Goal: Task Accomplishment & Management: Use online tool/utility

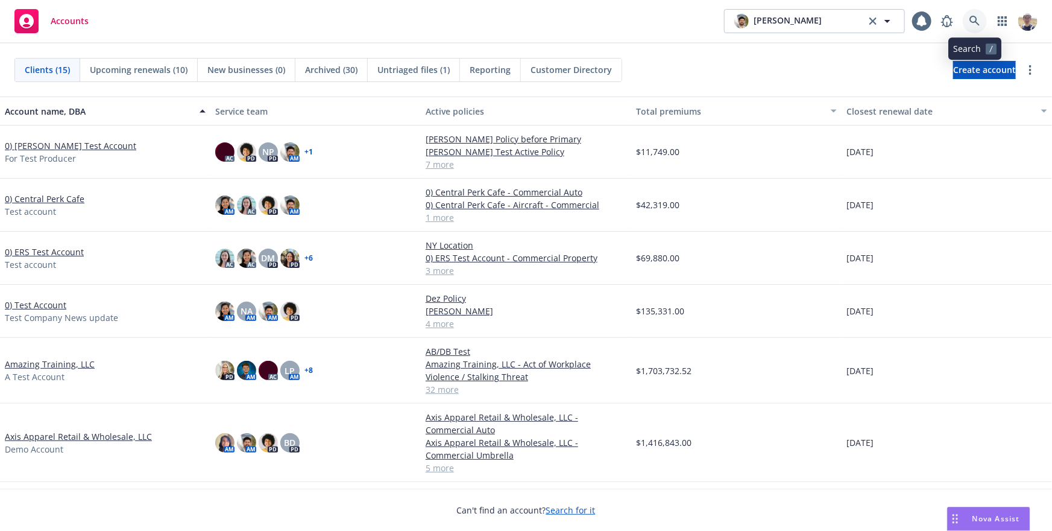
click at [975, 24] on icon at bounding box center [974, 21] width 11 height 11
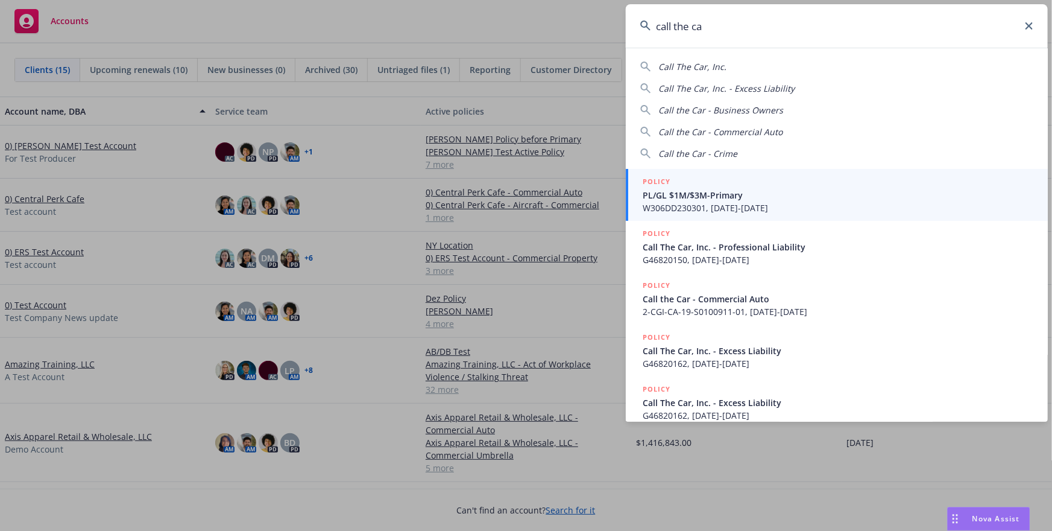
type input "call the car"
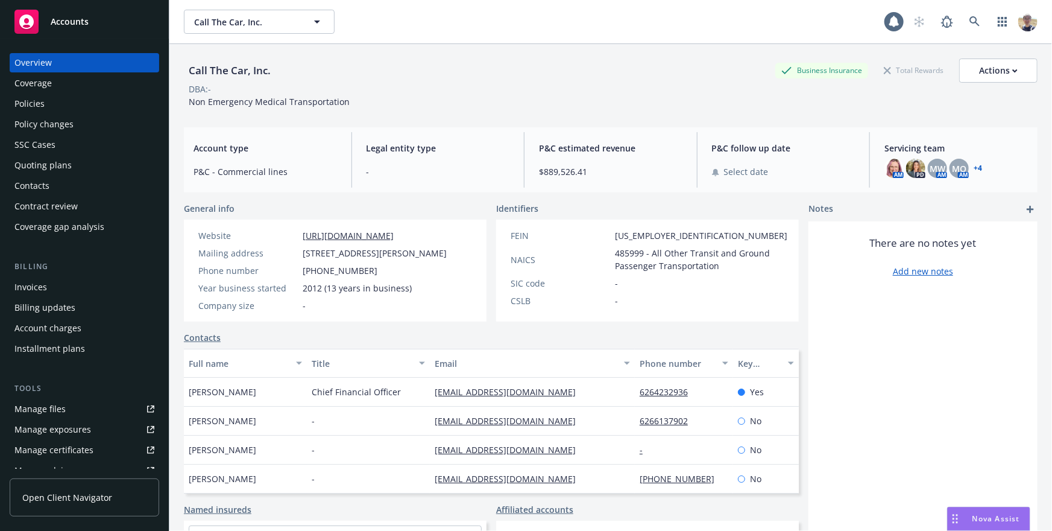
click at [112, 503] on link "Open Client Navigator" at bounding box center [85, 497] width 150 height 38
click at [95, 499] on span "Open Client Navigator" at bounding box center [67, 497] width 90 height 13
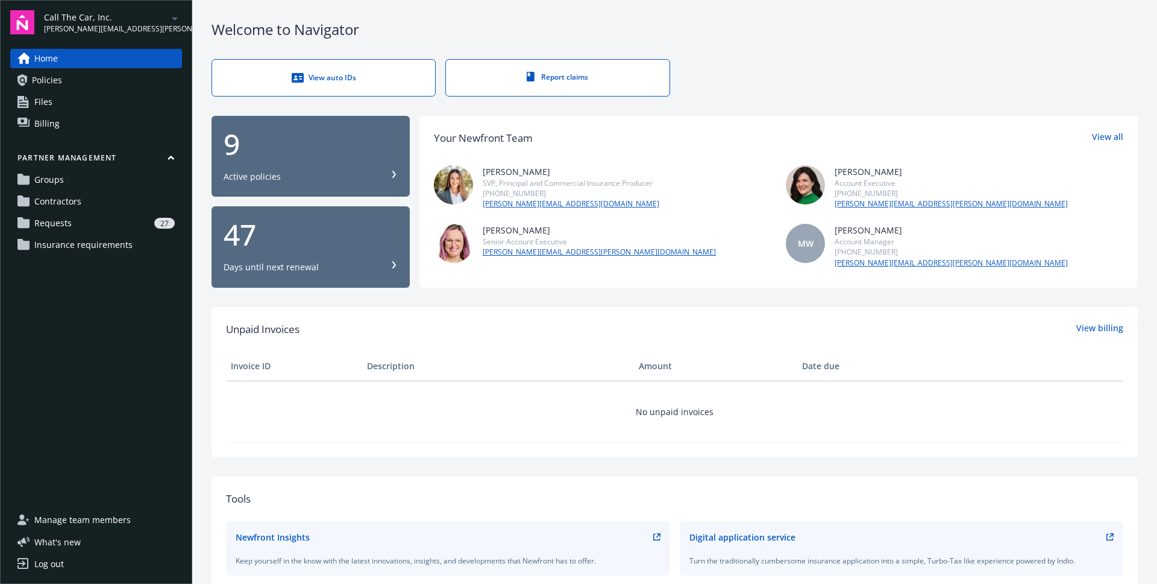
click at [99, 227] on div "27" at bounding box center [126, 223] width 98 height 11
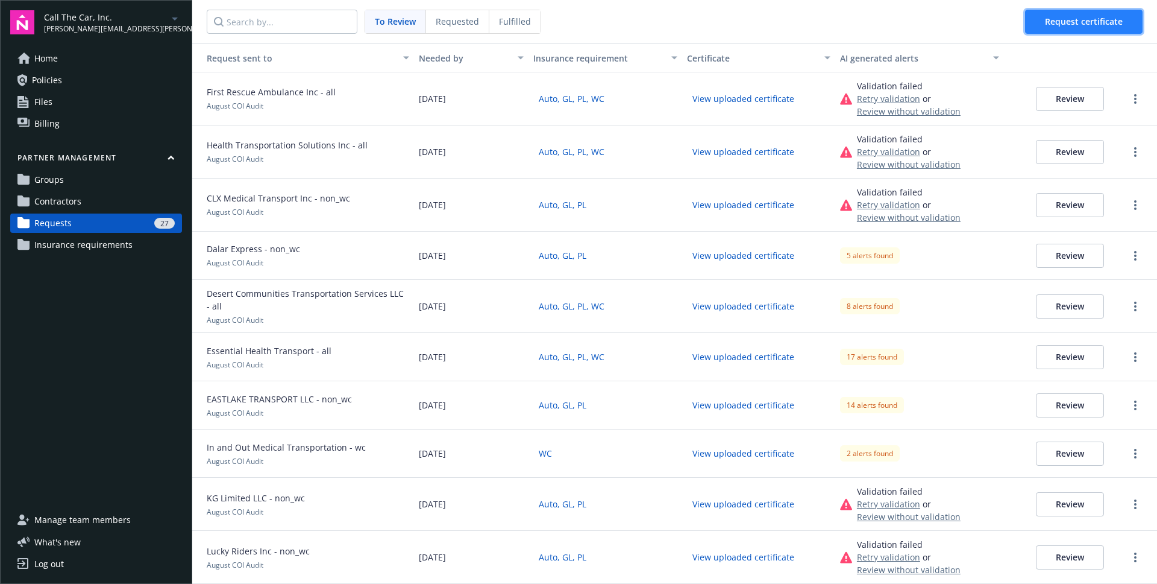
click at [1089, 27] on button "Request certificate" at bounding box center [1084, 22] width 118 height 24
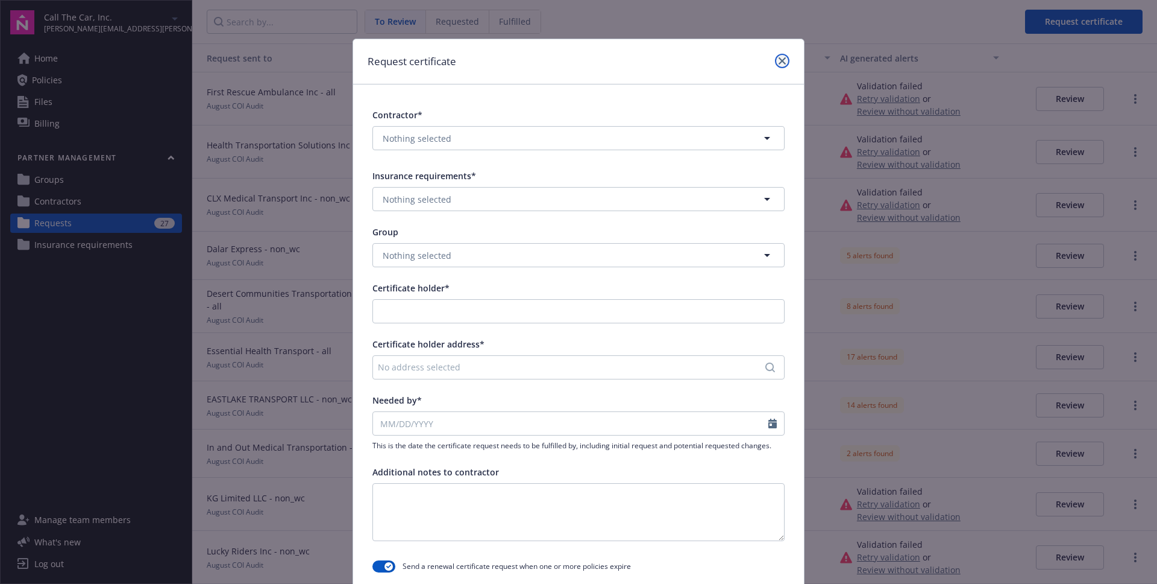
click at [781, 66] on link "close" at bounding box center [782, 61] width 14 height 14
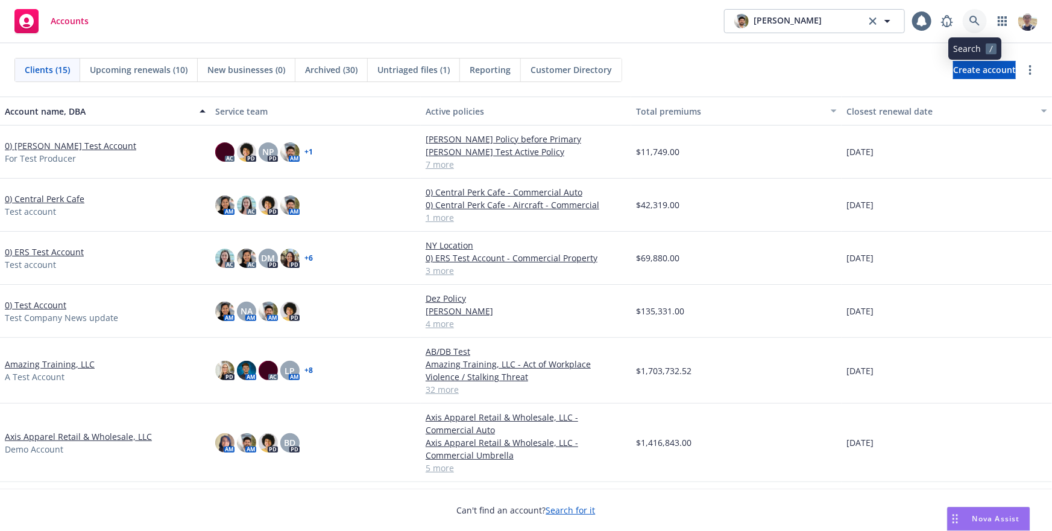
click at [971, 25] on icon at bounding box center [974, 21] width 11 height 11
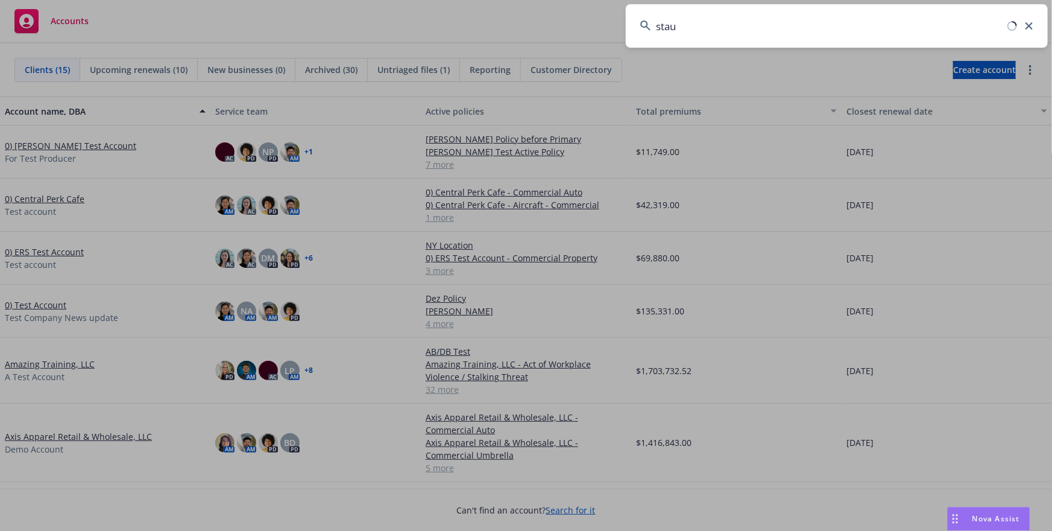
type input "staub"
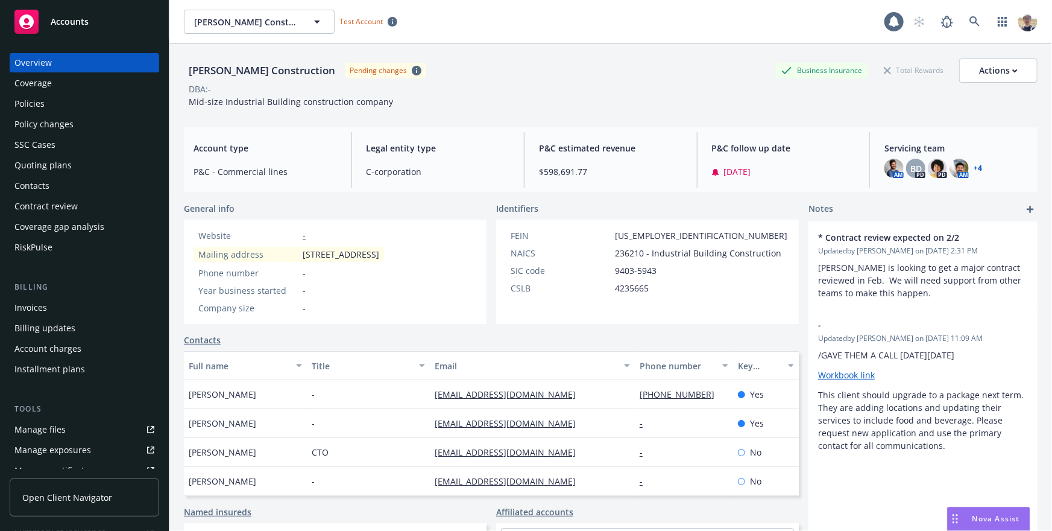
click at [86, 496] on span "Open Client Navigator" at bounding box center [67, 497] width 90 height 13
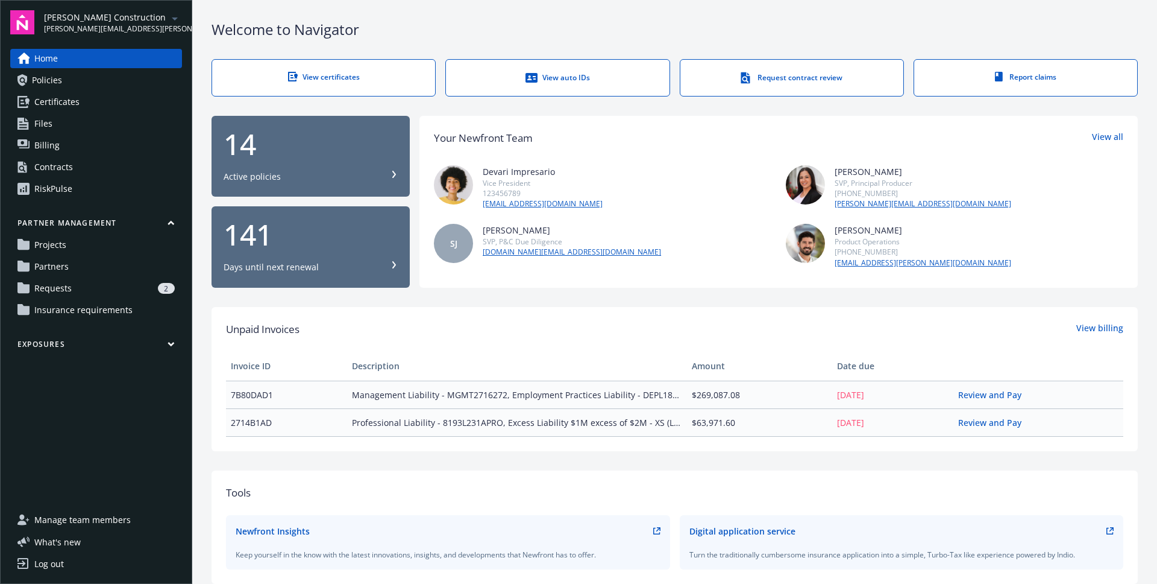
click at [81, 276] on div "Partner management Projects Partners Requests 2 Insurance requirements" at bounding box center [96, 269] width 172 height 102
click at [76, 266] on link "Partners" at bounding box center [96, 266] width 172 height 19
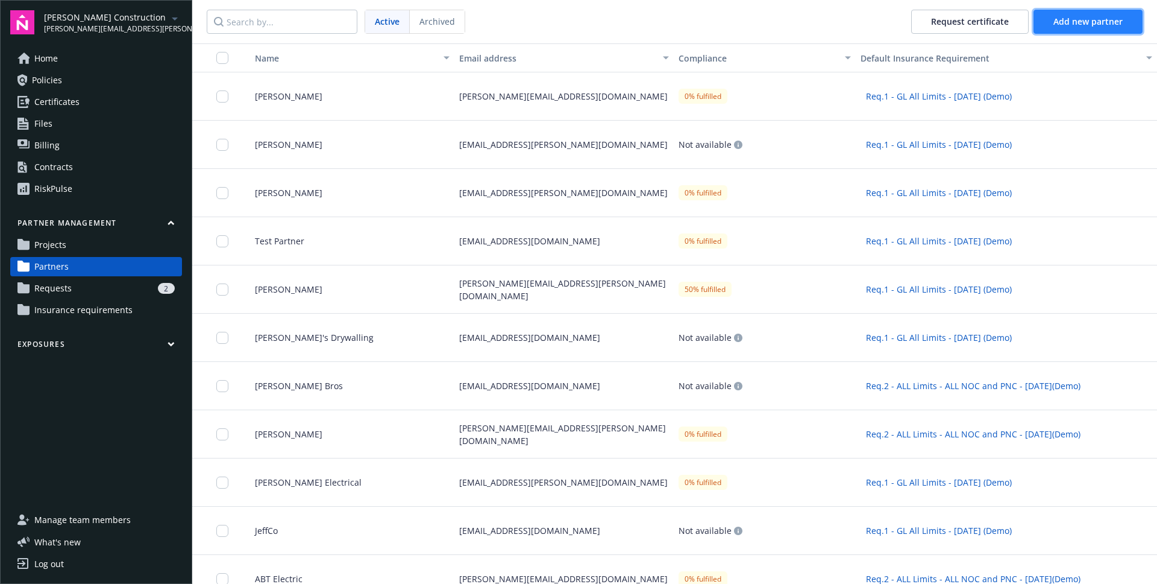
click at [1075, 28] on button "Add new partner" at bounding box center [1088, 22] width 109 height 24
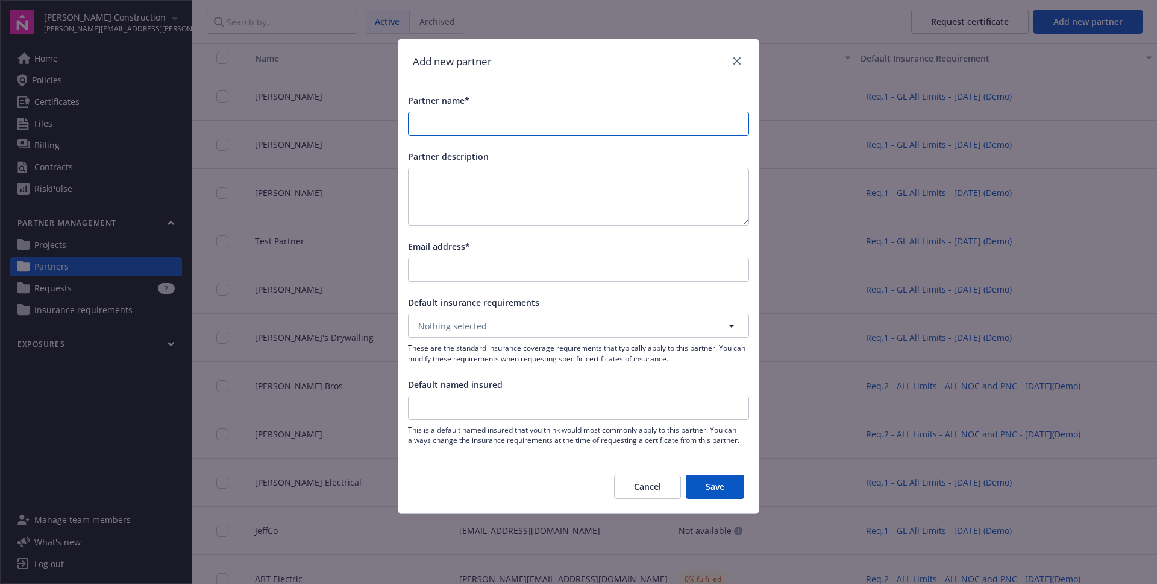
click at [505, 133] on input "Partner name*" at bounding box center [579, 123] width 340 height 23
type input "sfasdf"
click at [476, 405] on input "Default named insured" at bounding box center [579, 407] width 340 height 23
click at [461, 386] on span "Default named insured" at bounding box center [455, 384] width 95 height 11
click at [461, 396] on input "Default named insured" at bounding box center [579, 407] width 340 height 23
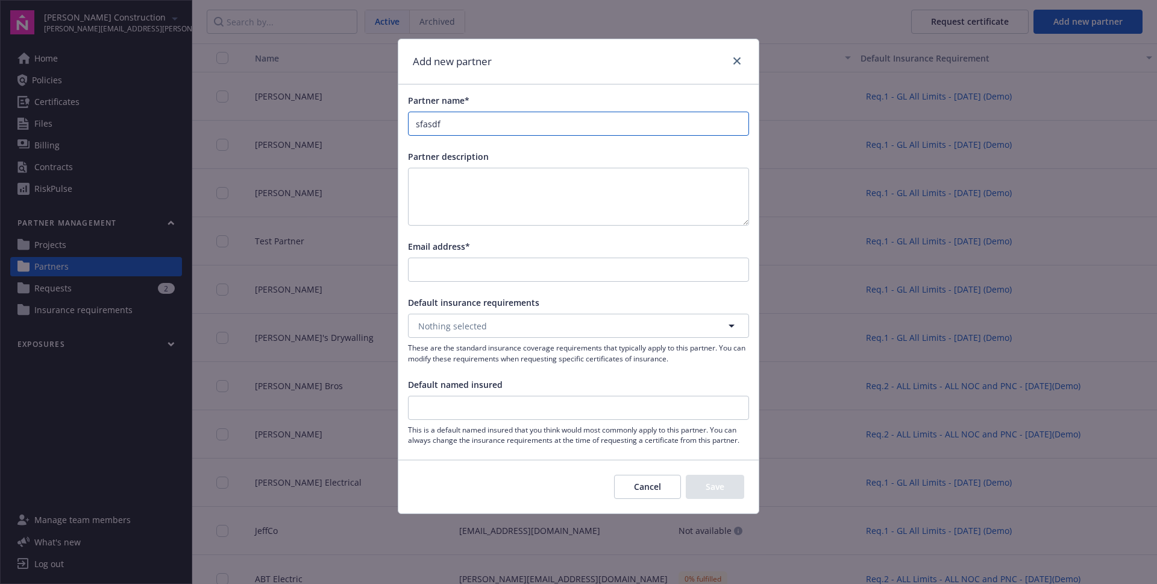
click at [451, 122] on input "sfasdf" at bounding box center [579, 123] width 340 height 23
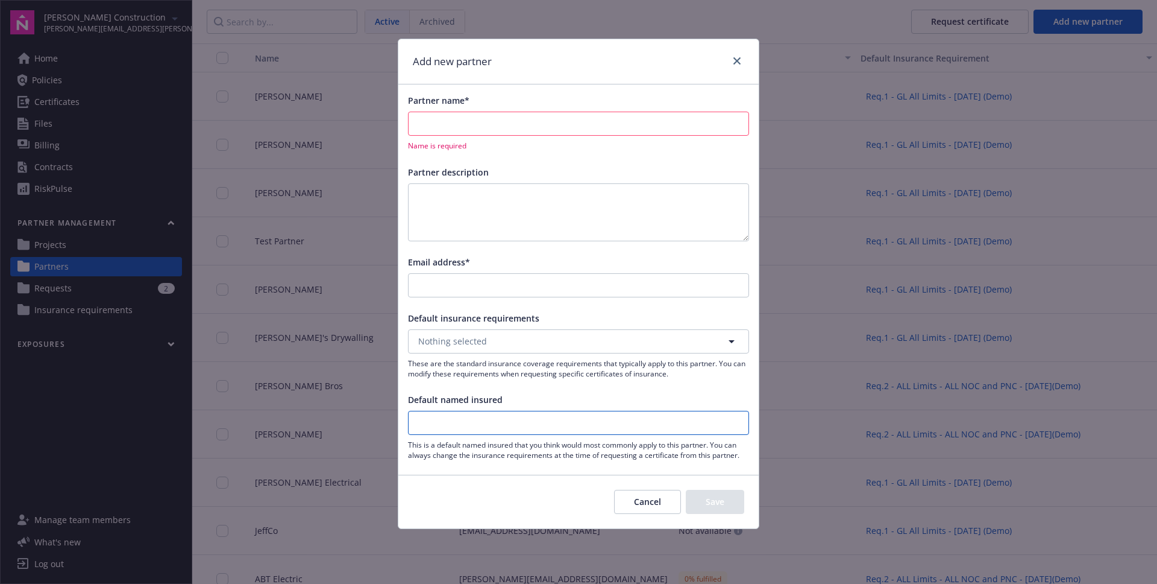
click at [544, 430] on input "Default named insured" at bounding box center [579, 422] width 340 height 23
click at [518, 425] on input "Default named insured" at bounding box center [579, 422] width 340 height 23
click at [509, 405] on div "Default named insured" at bounding box center [578, 399] width 341 height 13
click at [462, 119] on input "Partner name*" at bounding box center [579, 123] width 340 height 23
click at [425, 394] on span "Default named insured" at bounding box center [455, 399] width 95 height 11
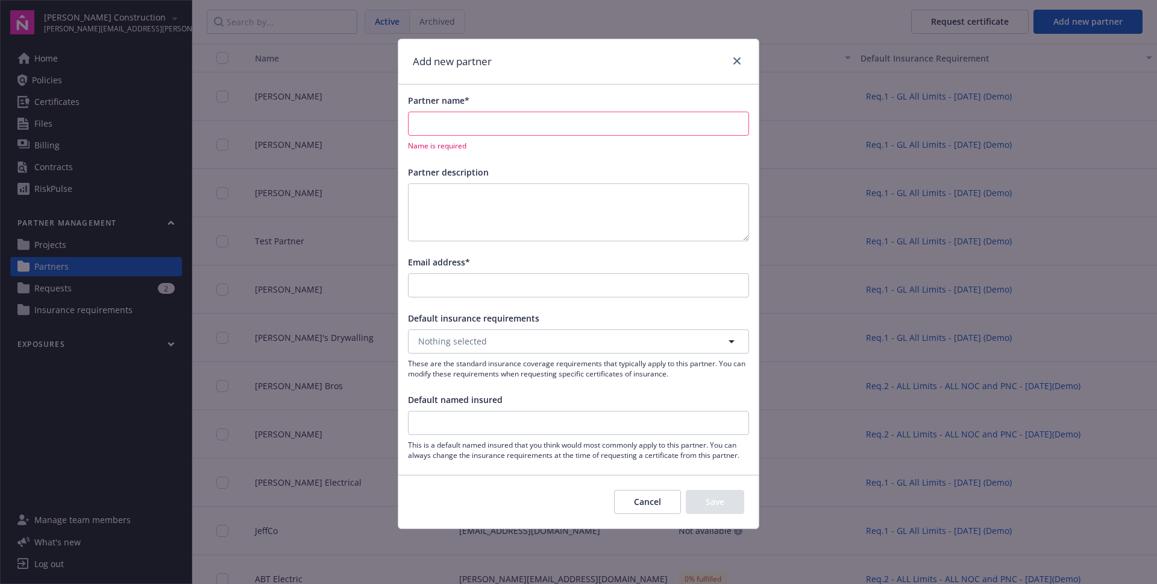
click at [425, 411] on input "Default named insured" at bounding box center [579, 422] width 340 height 23
click at [425, 394] on span "Default named insured" at bounding box center [455, 399] width 95 height 11
click at [425, 411] on input "Default named insured" at bounding box center [579, 422] width 340 height 23
click at [425, 394] on span "Default named insured" at bounding box center [455, 399] width 95 height 11
click at [425, 411] on input "Default named insured" at bounding box center [579, 422] width 340 height 23
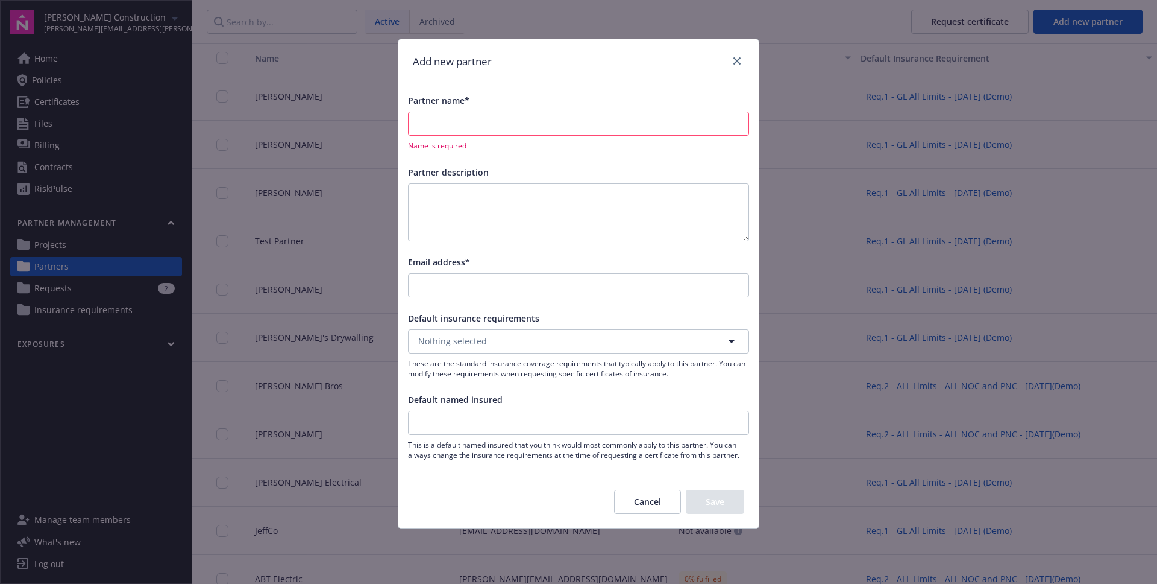
click at [518, 397] on div "Default named insured" at bounding box center [578, 399] width 341 height 13
click at [482, 461] on div "Partner name* Name is required Partner description Email address* Default insur…" at bounding box center [578, 276] width 361 height 385
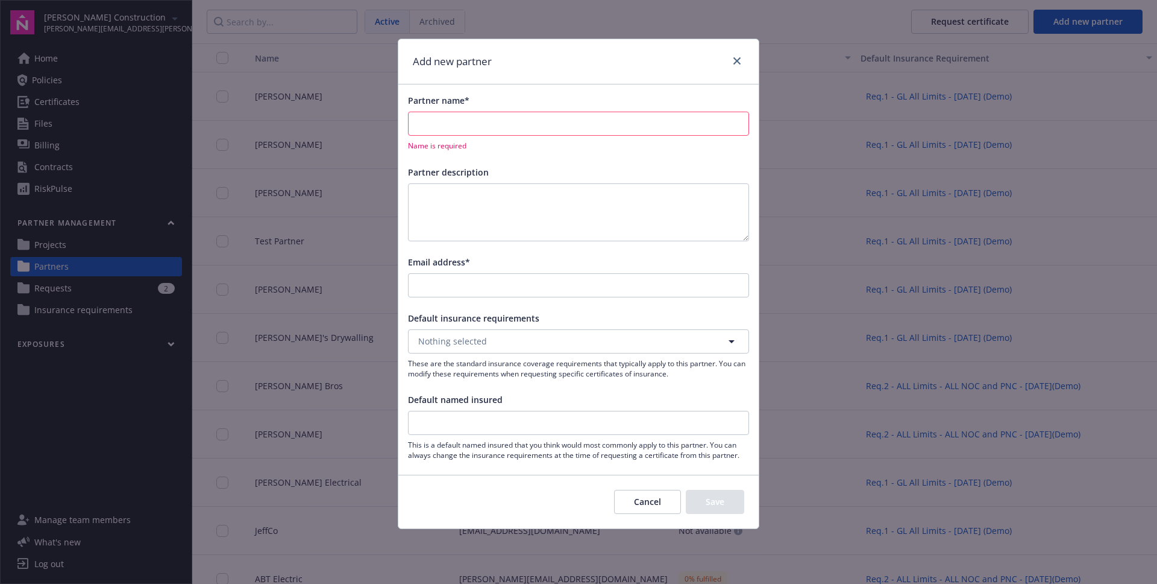
click at [482, 461] on div "Partner name* Name is required Partner description Email address* Default insur…" at bounding box center [578, 276] width 361 height 385
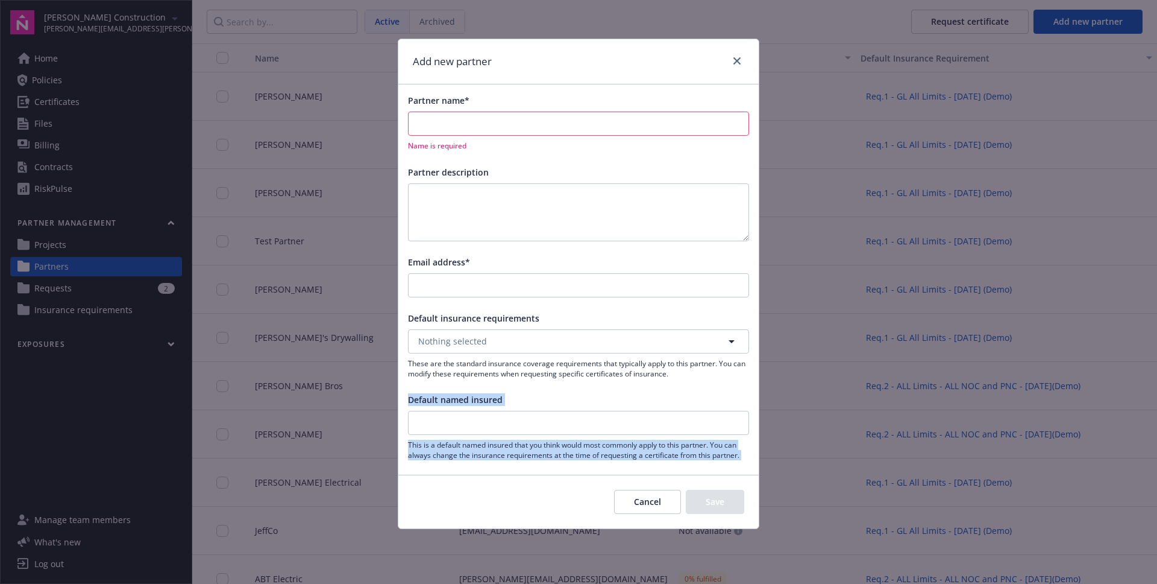
drag, startPoint x: 482, startPoint y: 461, endPoint x: 449, endPoint y: 397, distance: 72.0
click at [449, 397] on div "Partner name* Name is required Partner description Email address* Default insur…" at bounding box center [578, 276] width 361 height 385
click at [449, 397] on span "Default named insured" at bounding box center [455, 399] width 95 height 11
click at [449, 411] on input "Default named insured" at bounding box center [579, 422] width 340 height 23
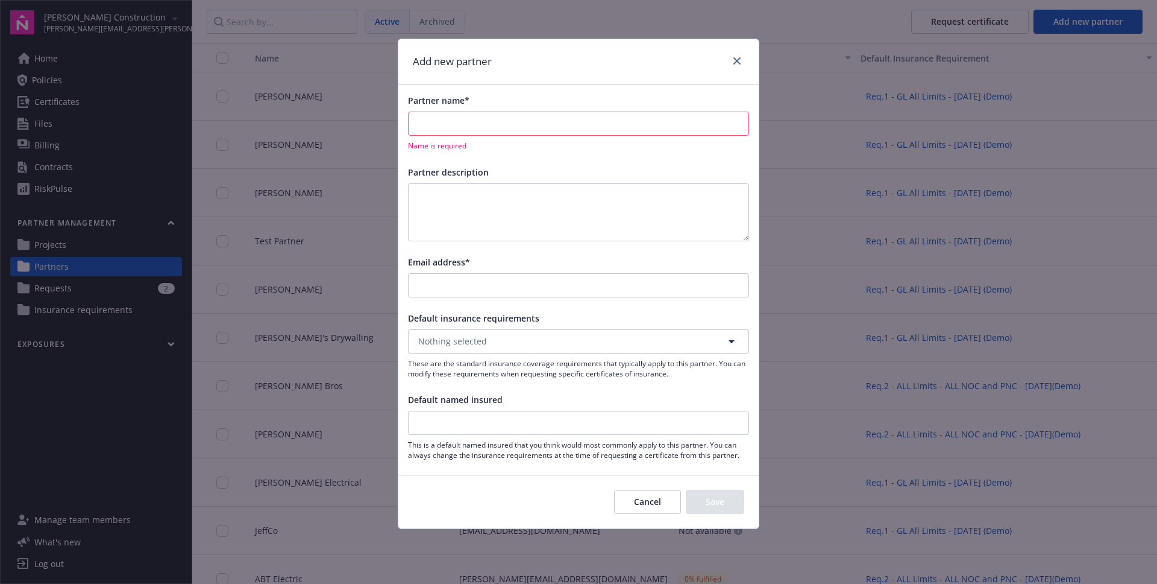
click at [527, 405] on div "Default named insured" at bounding box center [578, 399] width 341 height 13
click at [503, 419] on input "Default named insured" at bounding box center [579, 422] width 340 height 23
click at [553, 399] on div "Default named insured" at bounding box center [578, 399] width 341 height 13
click at [743, 60] on link "close" at bounding box center [737, 61] width 14 height 14
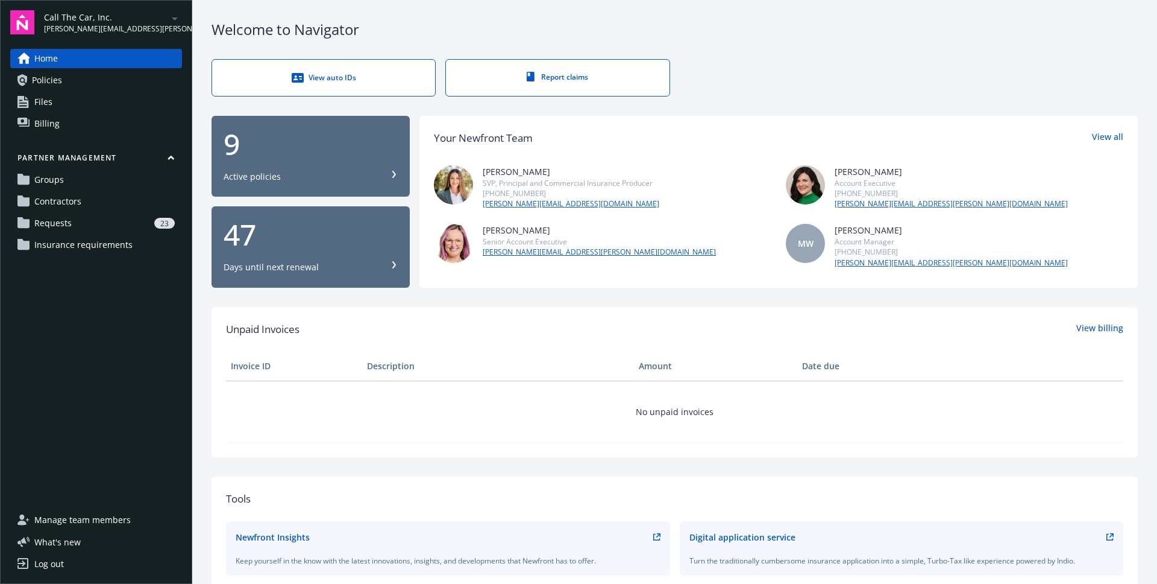
click at [89, 218] on div "23" at bounding box center [126, 223] width 98 height 11
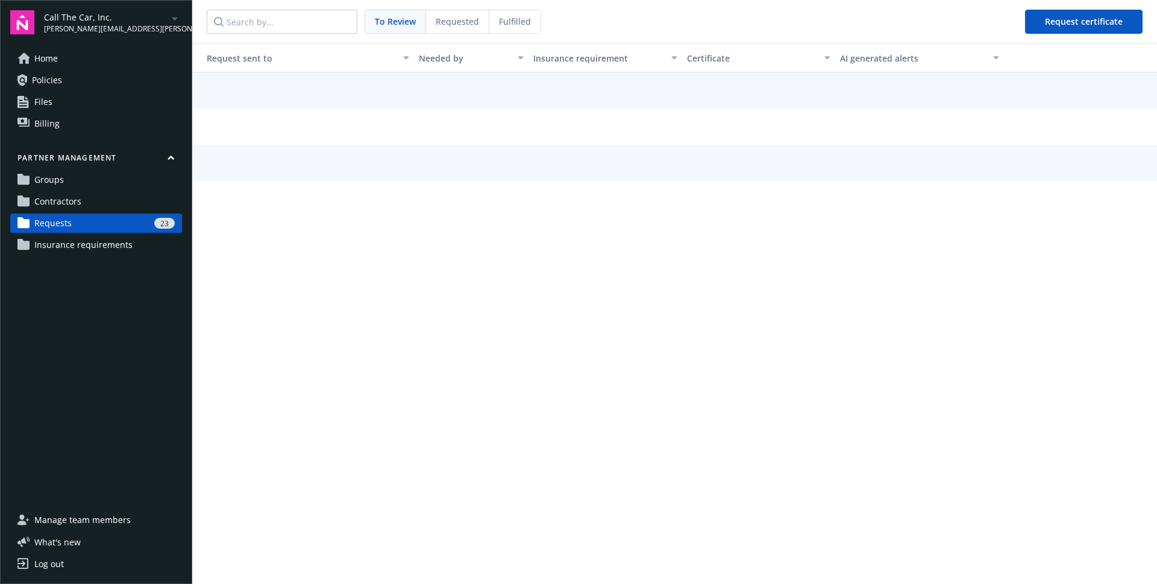
click at [95, 204] on link "Contractors" at bounding box center [96, 201] width 172 height 19
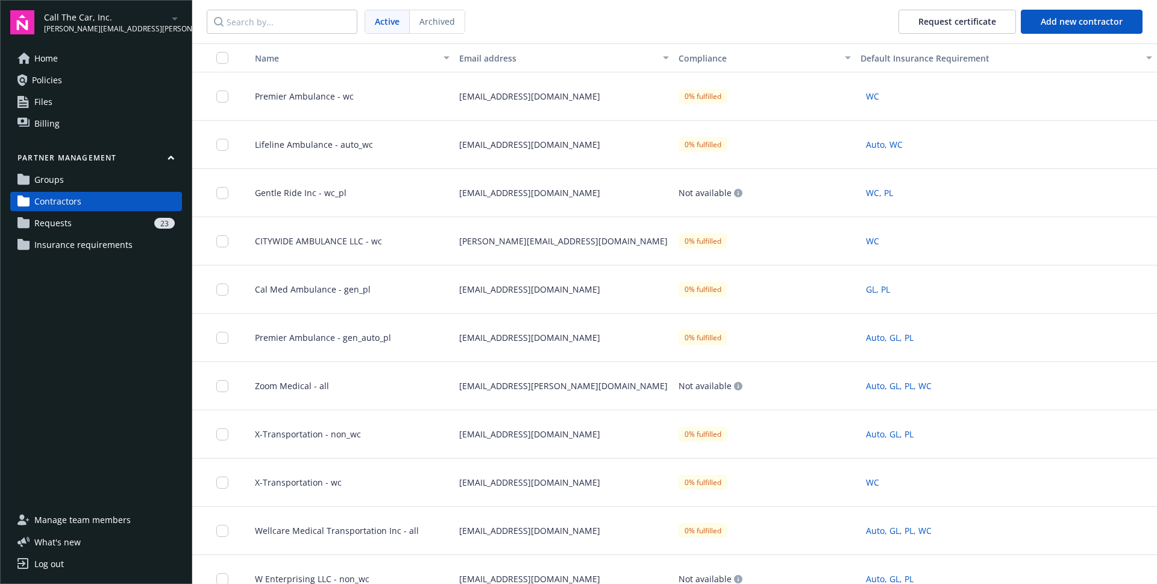
click at [107, 186] on link "Groups" at bounding box center [96, 179] width 172 height 19
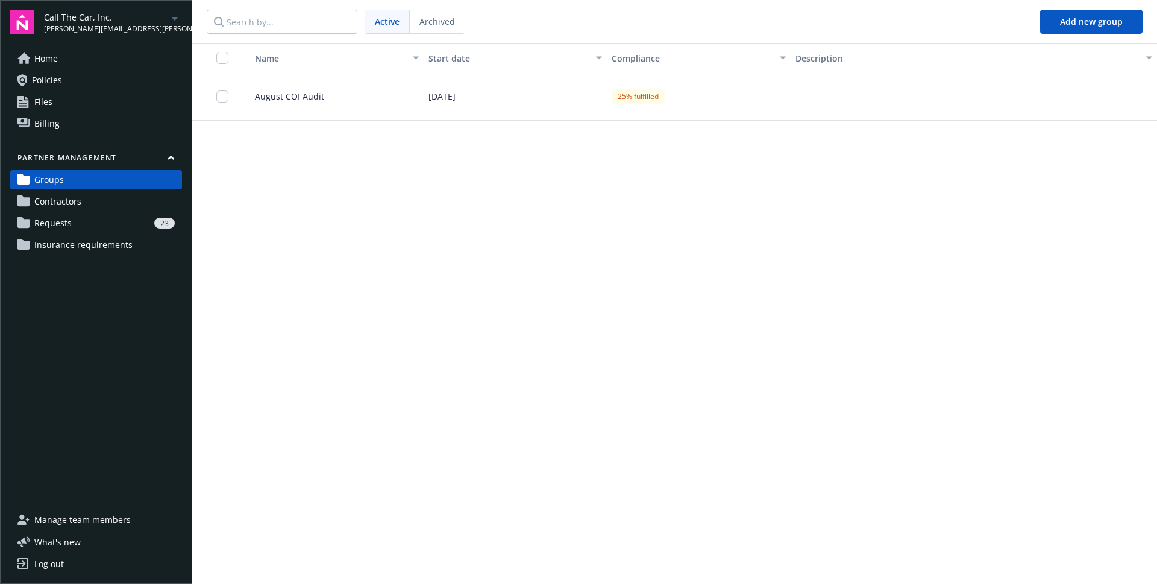
click at [448, 22] on span "Archived" at bounding box center [438, 21] width 36 height 13
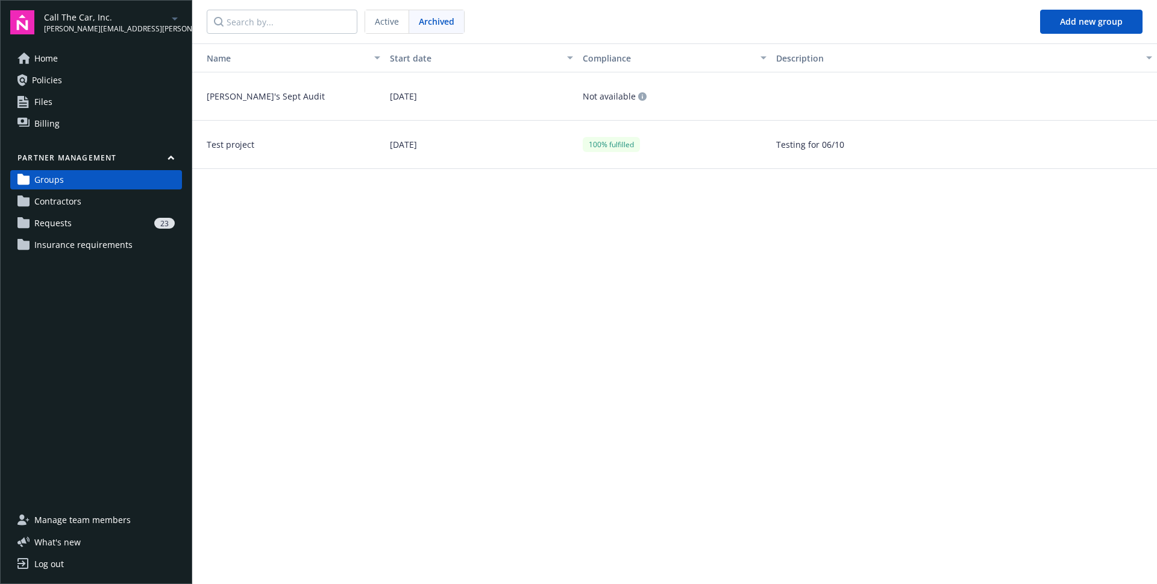
click at [540, 310] on div "Name Start date Compliance Description Kimie's Sept Audit 09/01/2025 Not availa…" at bounding box center [674, 313] width 965 height 540
click at [275, 95] on span "Kimie's Sept Audit" at bounding box center [261, 96] width 128 height 13
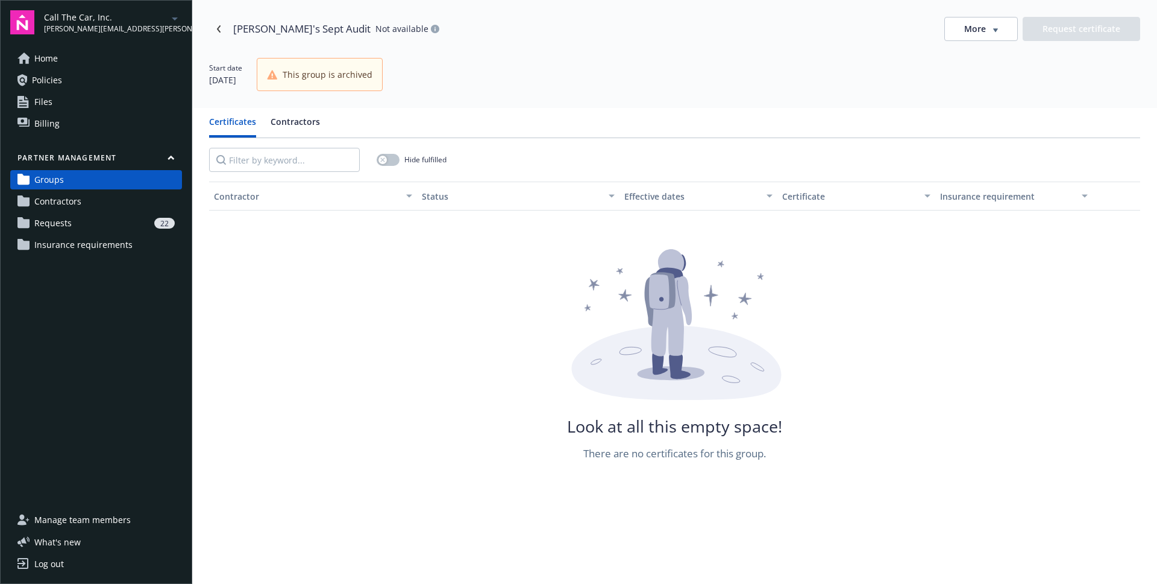
click at [304, 140] on nav at bounding box center [291, 159] width 165 height 43
click at [292, 124] on button "Contractors" at bounding box center [295, 126] width 49 height 22
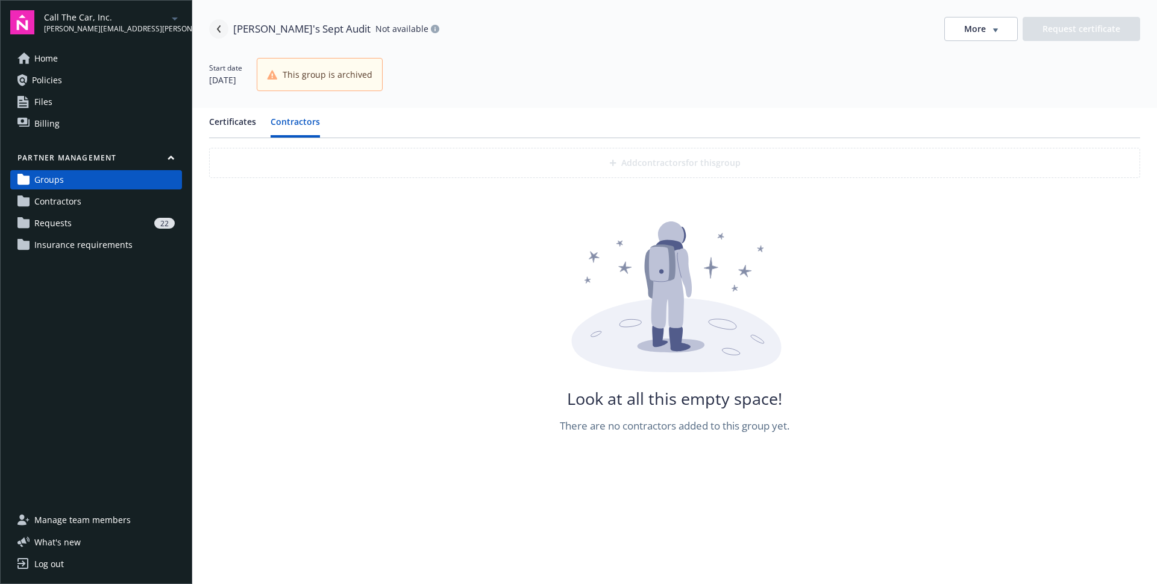
click at [214, 27] on link "Navigate back" at bounding box center [218, 28] width 19 height 19
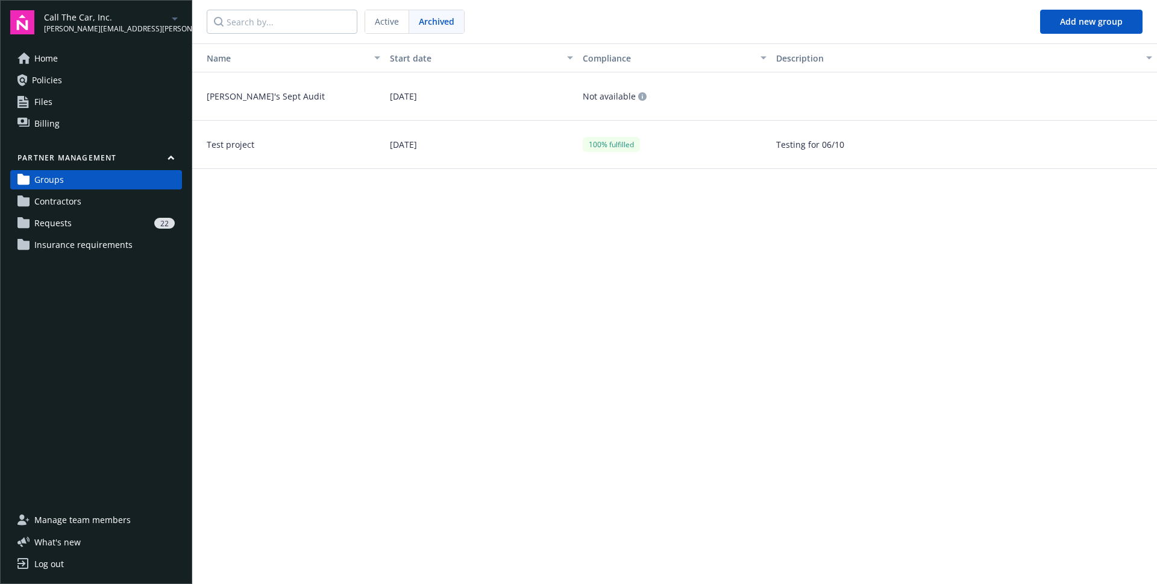
click at [383, 23] on span "Active" at bounding box center [387, 21] width 24 height 13
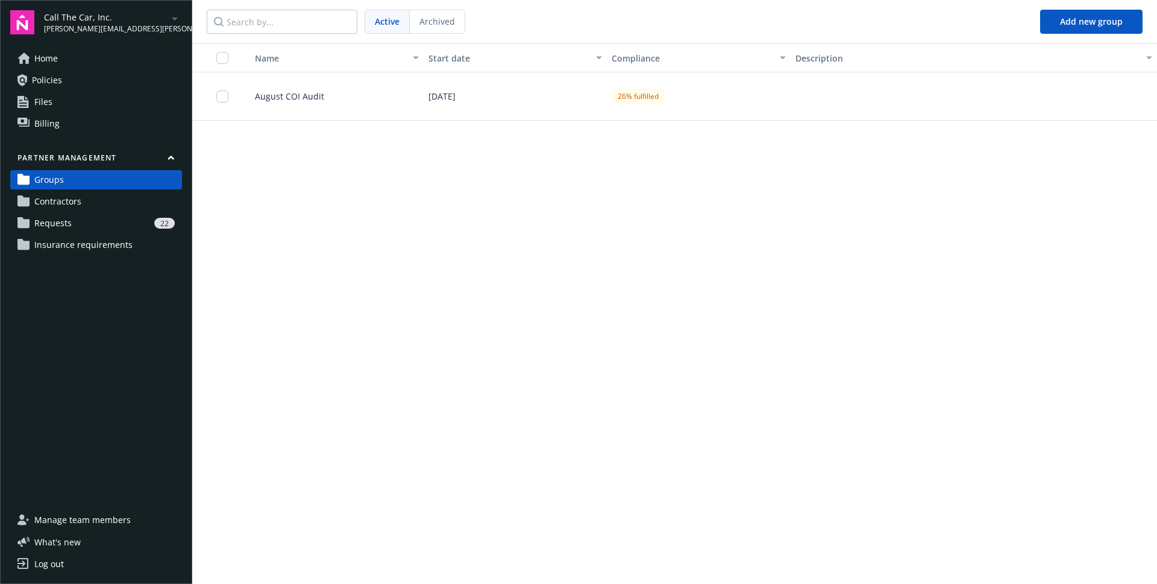
click at [291, 98] on span "August COI Audit" at bounding box center [284, 96] width 79 height 13
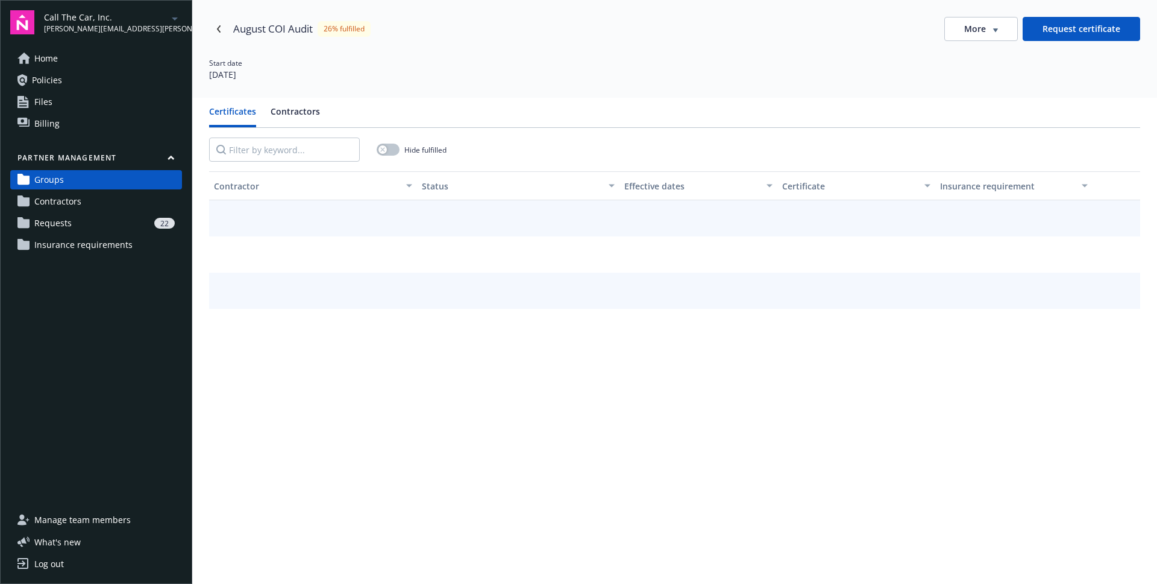
click at [313, 105] on button "Contractors" at bounding box center [295, 116] width 49 height 22
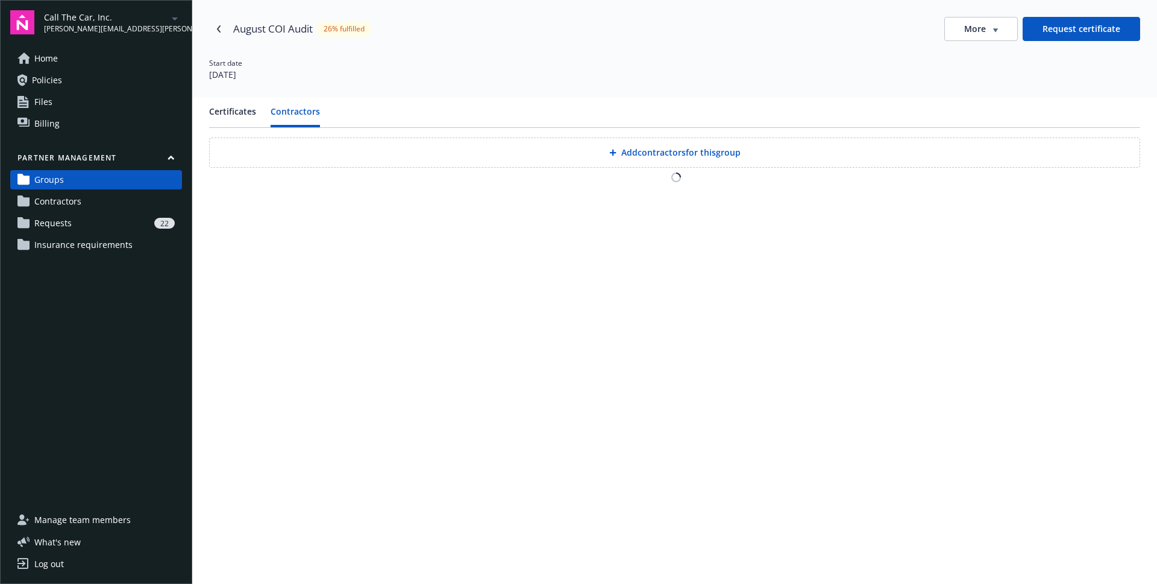
click at [716, 145] on button "Add contractors for this group" at bounding box center [674, 152] width 931 height 30
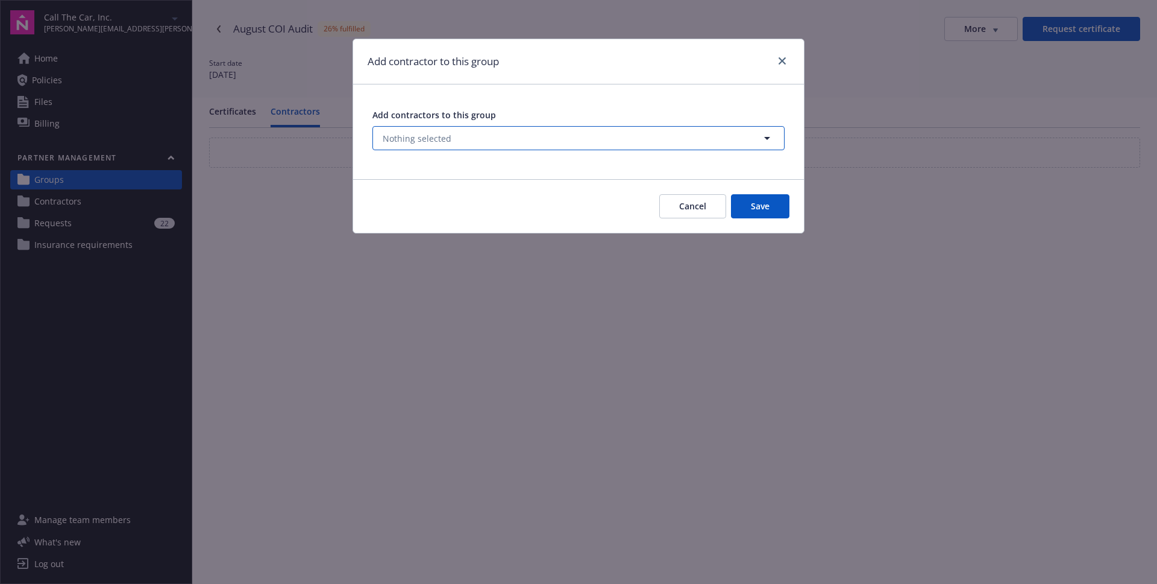
click at [575, 137] on button "Nothing selected" at bounding box center [579, 138] width 412 height 24
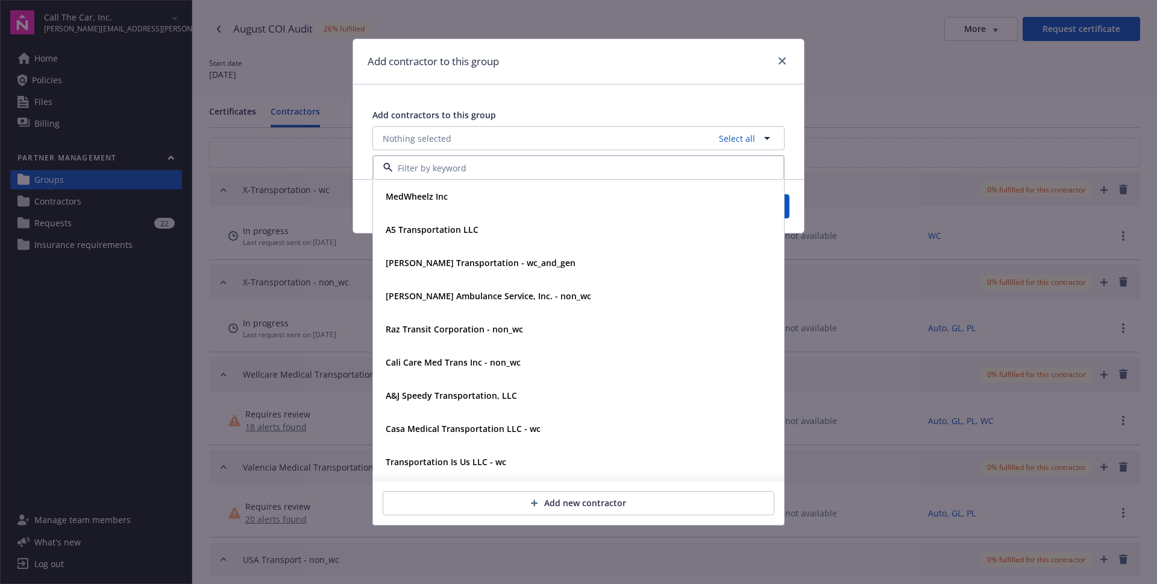
click at [854, 121] on div "Add contractor to this group Add contractors to this group Nothing selected Sel…" at bounding box center [578, 292] width 1157 height 584
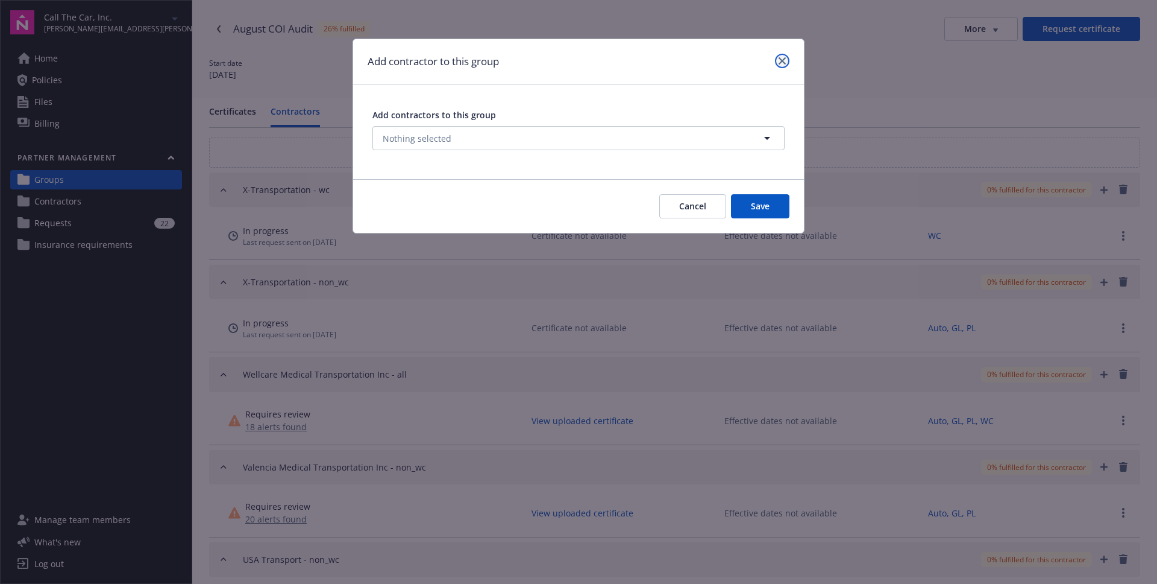
click at [785, 65] on link "close" at bounding box center [782, 61] width 14 height 14
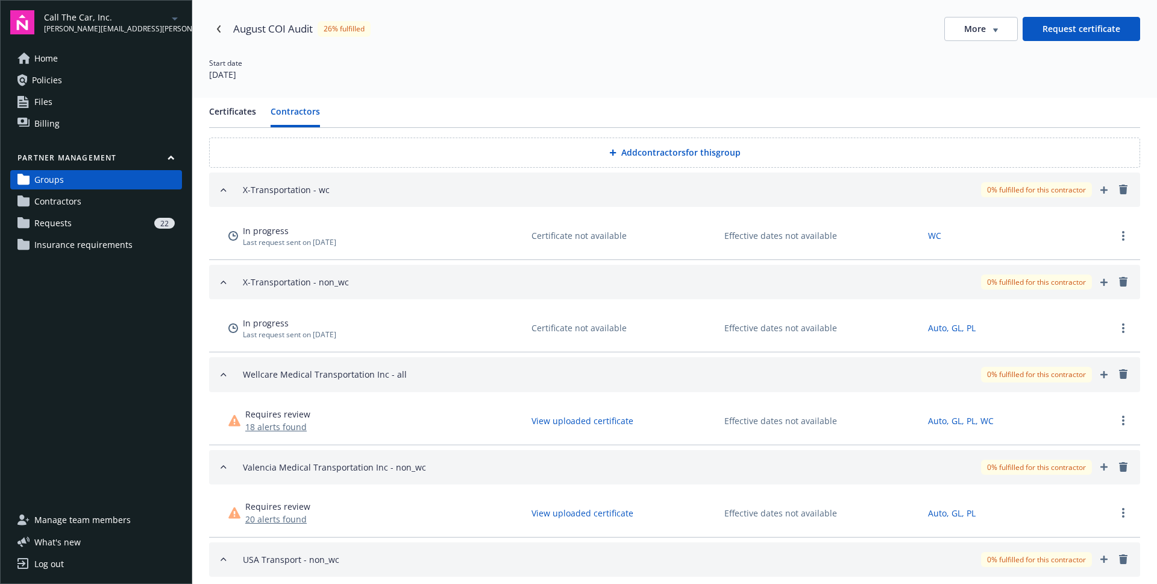
click at [105, 207] on link "Contractors" at bounding box center [96, 201] width 172 height 19
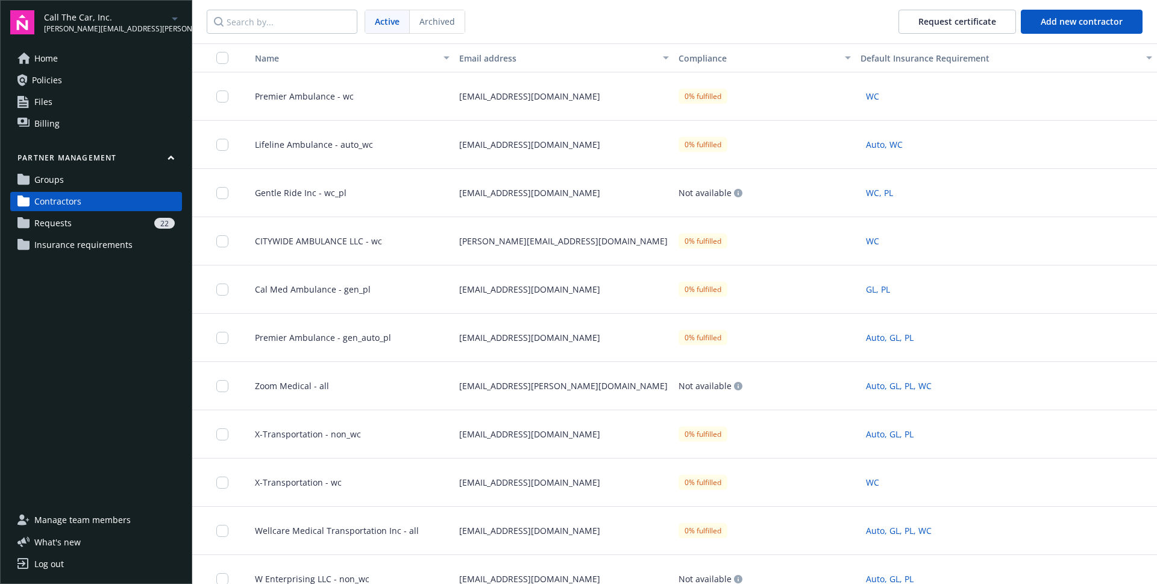
click at [318, 92] on span "Premier Ambulance - wc" at bounding box center [299, 96] width 109 height 13
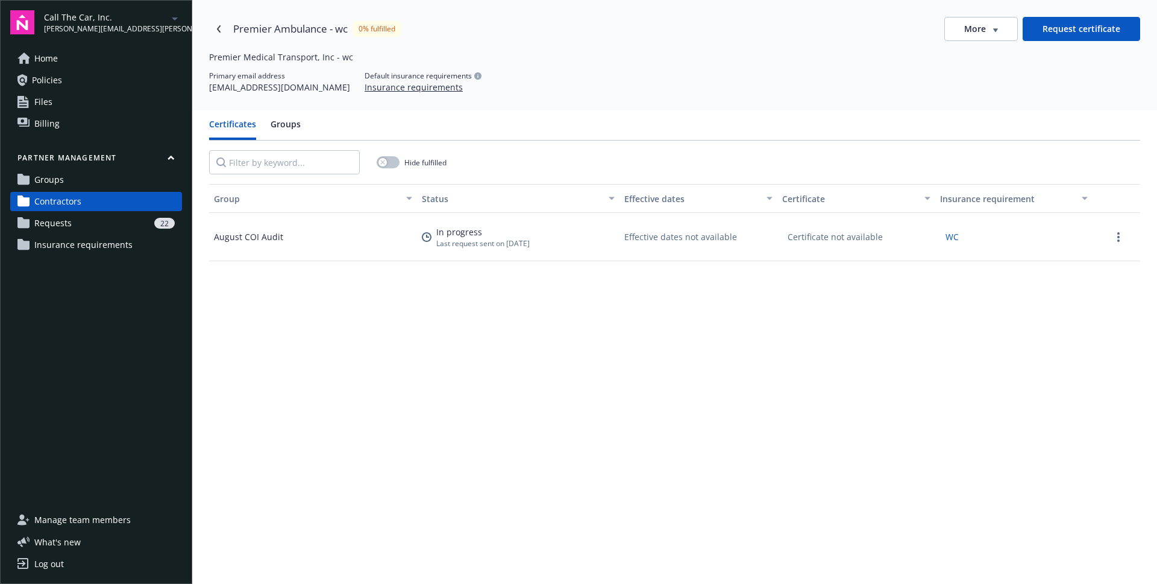
click at [280, 90] on div "kmaneiro@ambulanceinsurance.com" at bounding box center [279, 87] width 141 height 13
click at [275, 87] on div "kmaneiro@ambulanceinsurance.com" at bounding box center [279, 87] width 141 height 13
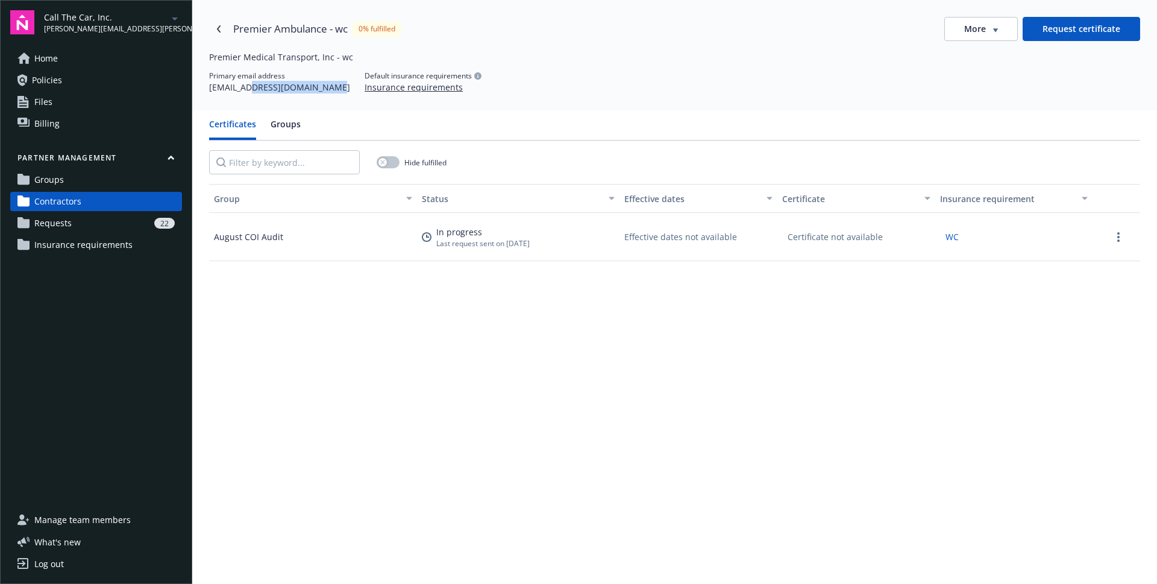
click at [275, 87] on div "kmaneiro@ambulanceinsurance.com" at bounding box center [279, 87] width 141 height 13
click at [288, 119] on button "Groups" at bounding box center [286, 129] width 30 height 22
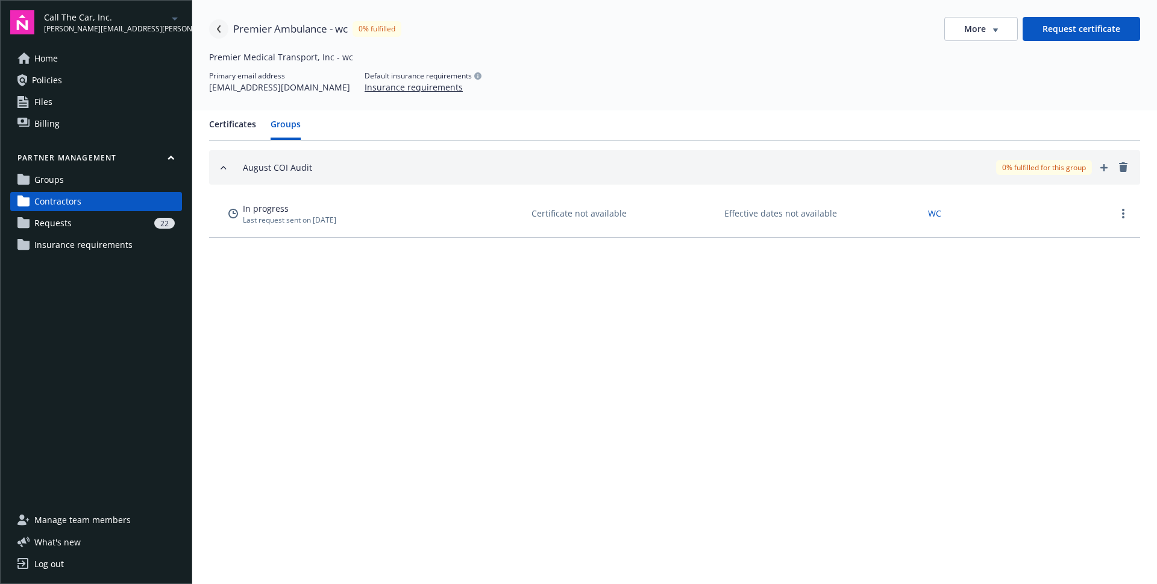
click at [218, 36] on link "Navigate back" at bounding box center [218, 28] width 19 height 19
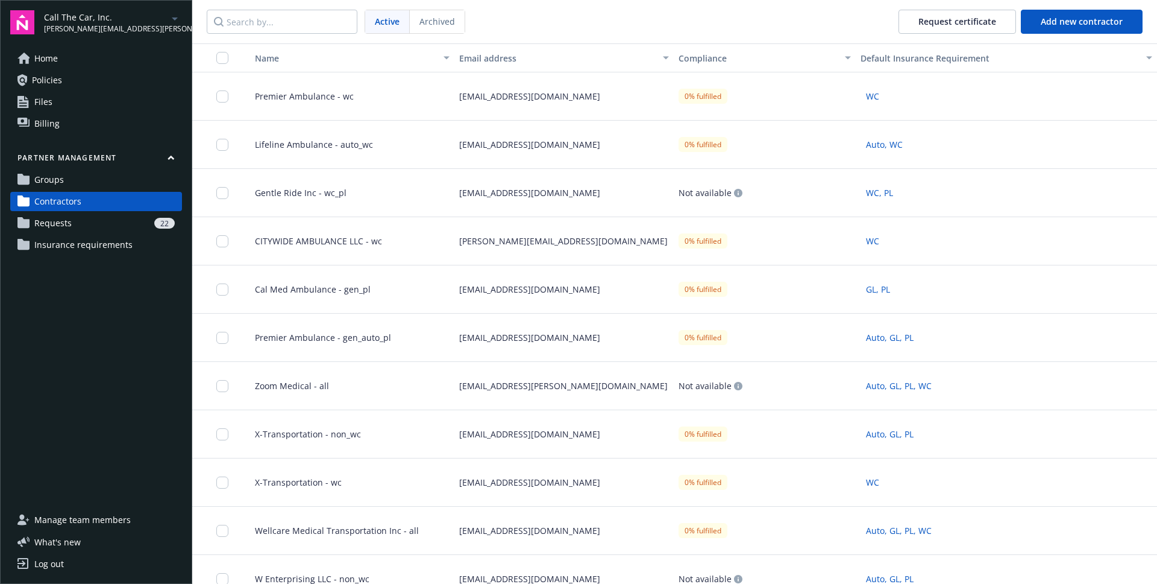
click at [86, 177] on link "Groups" at bounding box center [96, 179] width 172 height 19
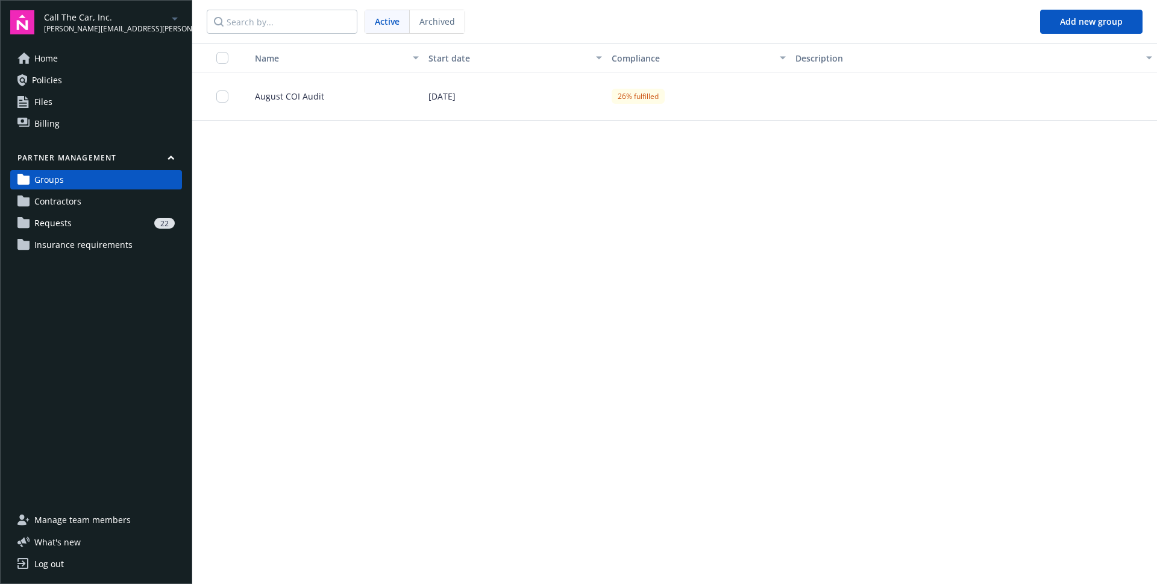
click at [326, 83] on div "August COI Audit" at bounding box center [332, 96] width 183 height 48
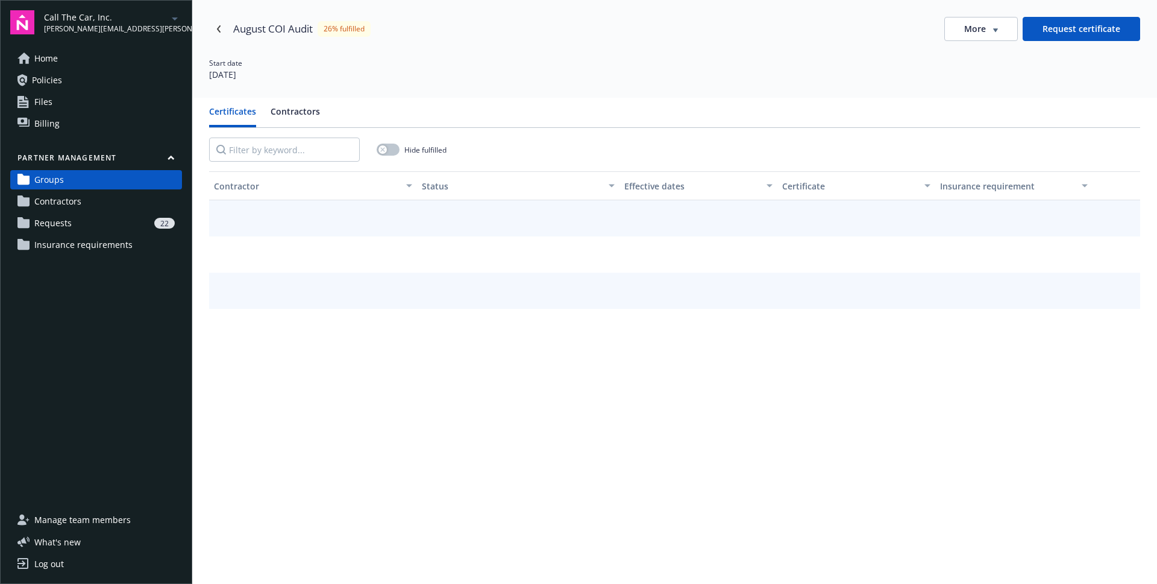
click at [314, 109] on button "Contractors" at bounding box center [295, 116] width 49 height 22
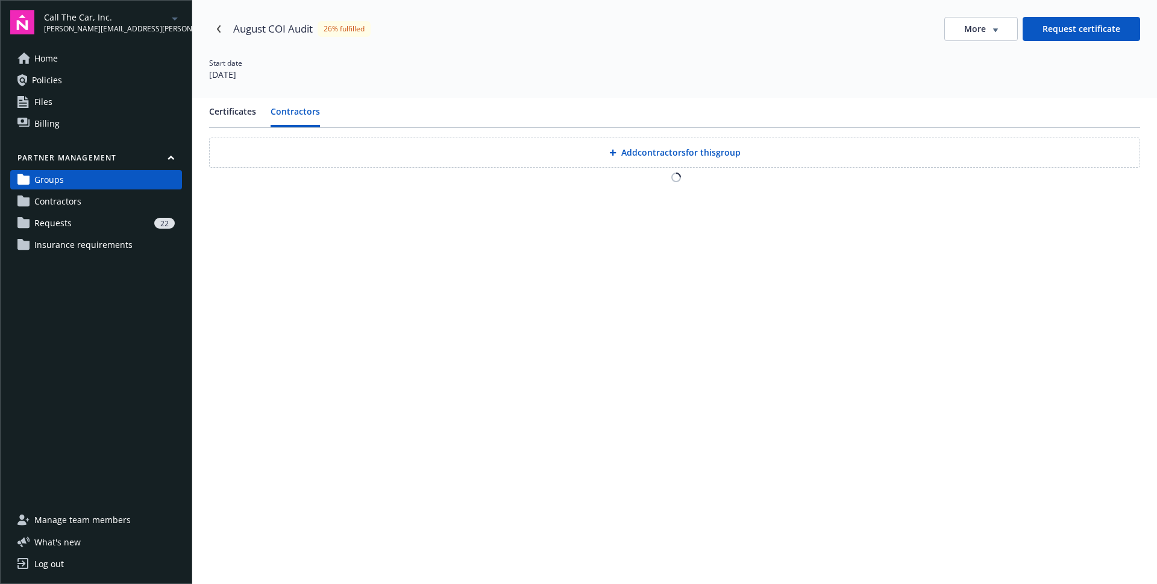
click at [673, 156] on button "Add contractors for this group" at bounding box center [674, 152] width 931 height 30
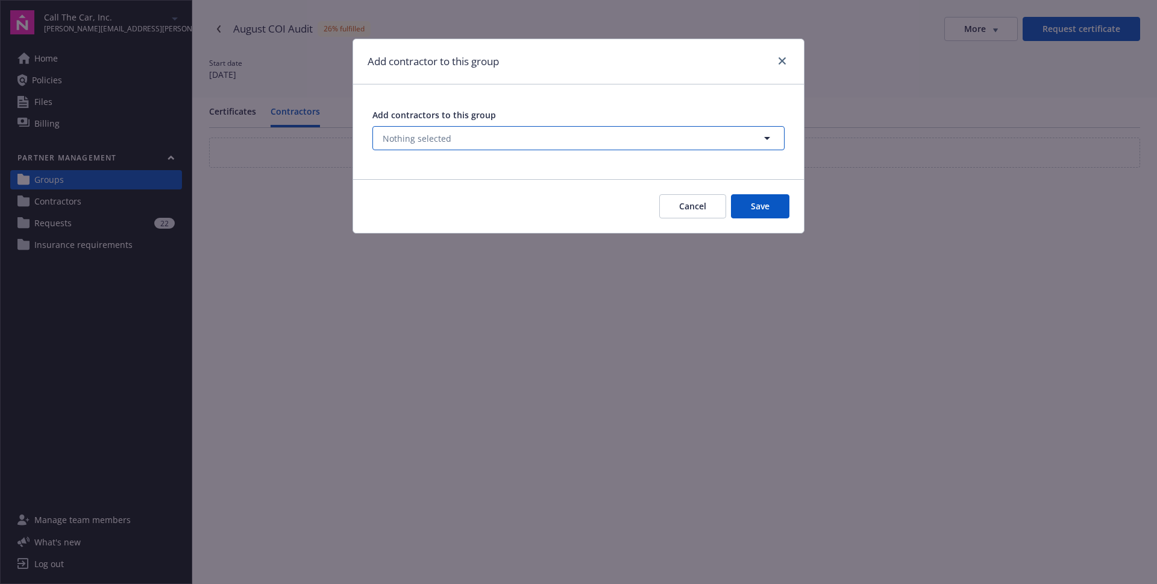
click at [505, 137] on button "Nothing selected" at bounding box center [579, 138] width 412 height 24
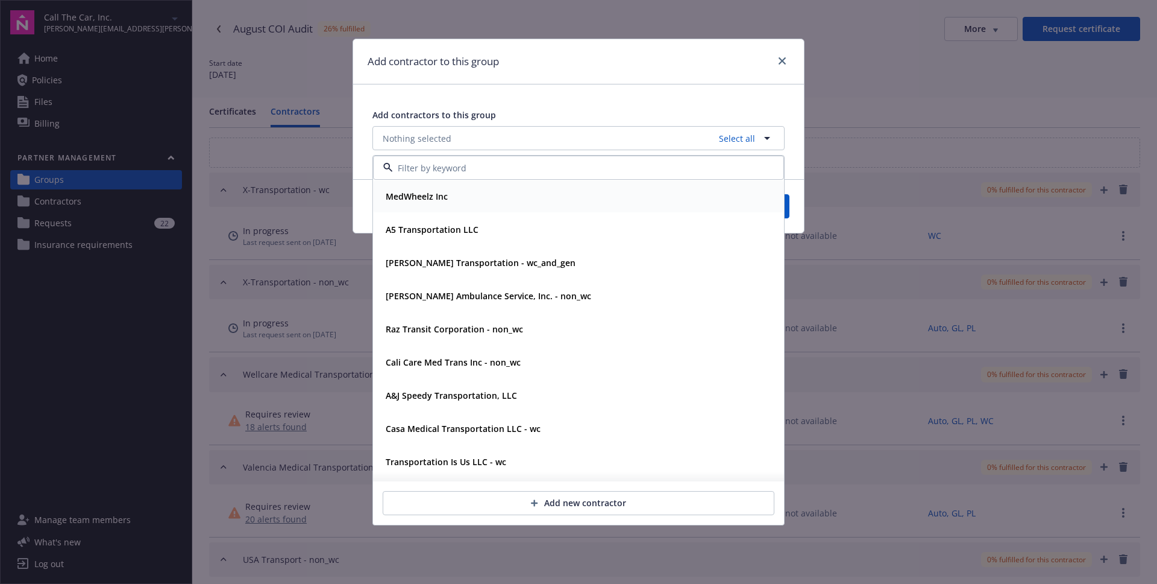
type input "kmaneiro@ambulanceinsurance.com"
click at [687, 76] on div "Add contractor to this group" at bounding box center [578, 61] width 451 height 45
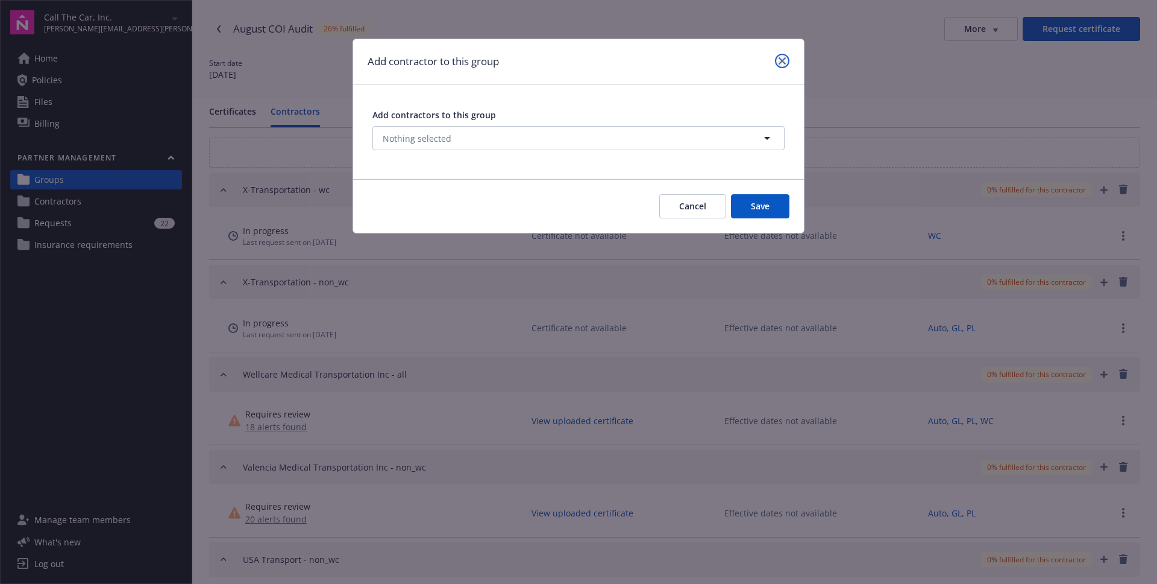
click at [780, 65] on link "close" at bounding box center [782, 61] width 14 height 14
